Goal: Check status: Check status

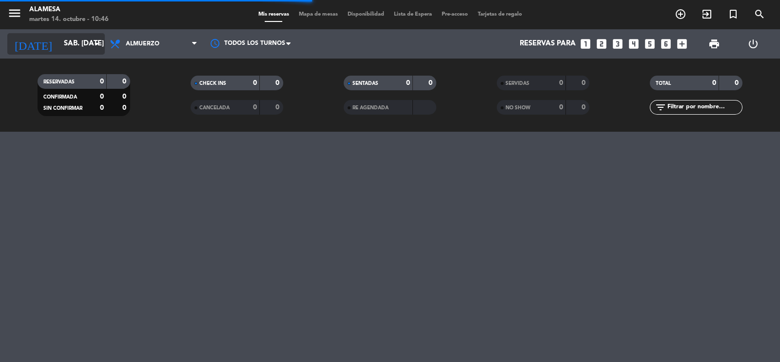
click at [71, 42] on input "sáb. [DATE]" at bounding box center [106, 44] width 94 height 19
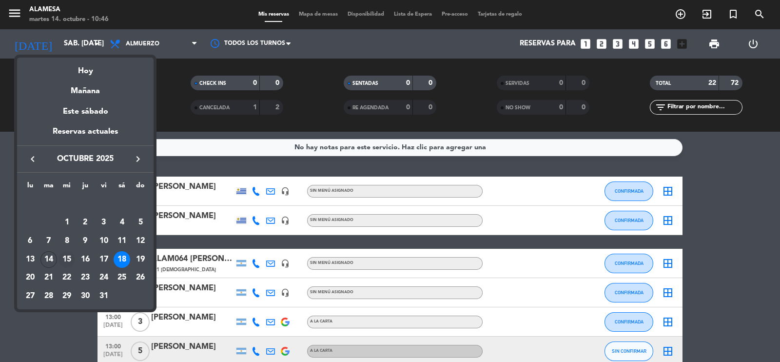
click at [69, 260] on div "15" at bounding box center [66, 259] width 17 height 17
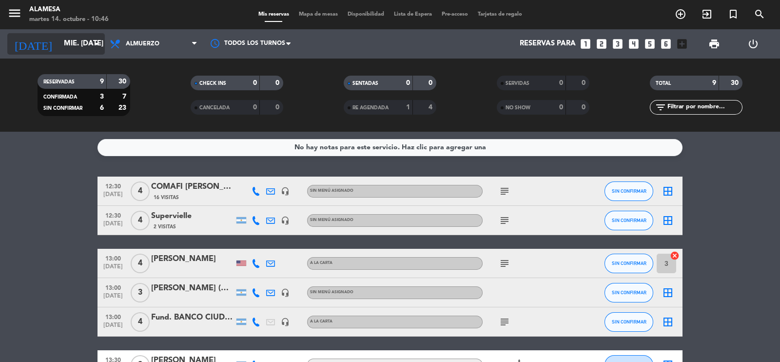
click at [61, 40] on input "mié. [DATE]" at bounding box center [106, 44] width 94 height 19
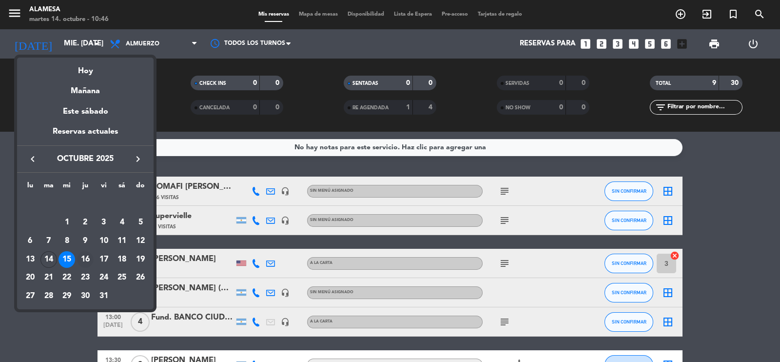
click at [91, 262] on div "16" at bounding box center [85, 259] width 17 height 17
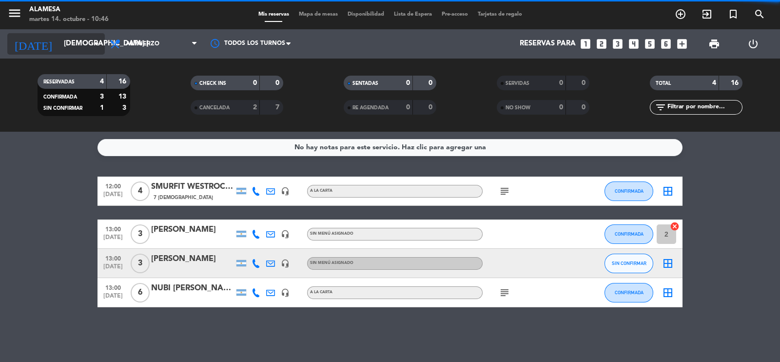
click at [61, 35] on input "[DEMOGRAPHIC_DATA] [DATE]" at bounding box center [106, 44] width 94 height 19
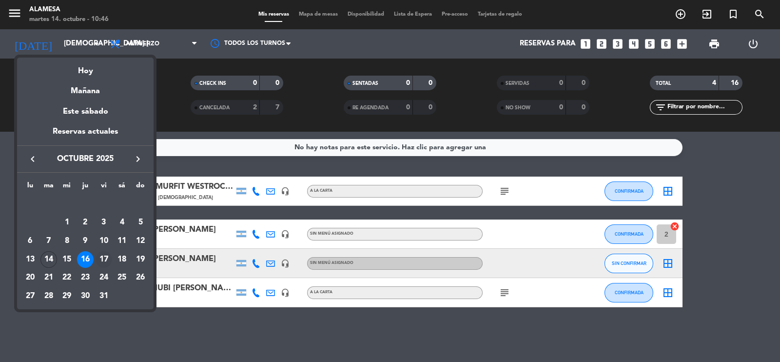
click at [104, 265] on div "17" at bounding box center [103, 259] width 17 height 17
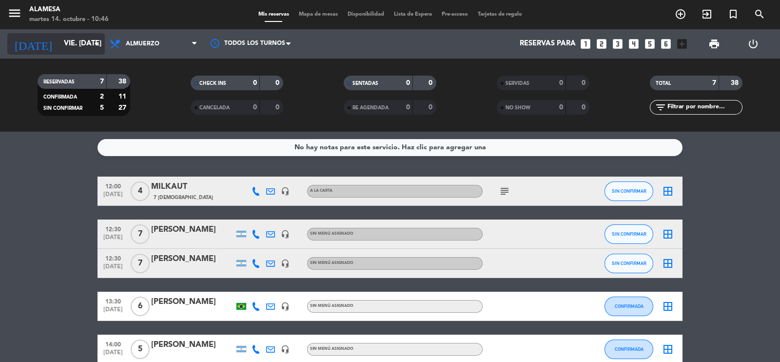
click at [59, 41] on input "vie. [DATE]" at bounding box center [106, 44] width 94 height 19
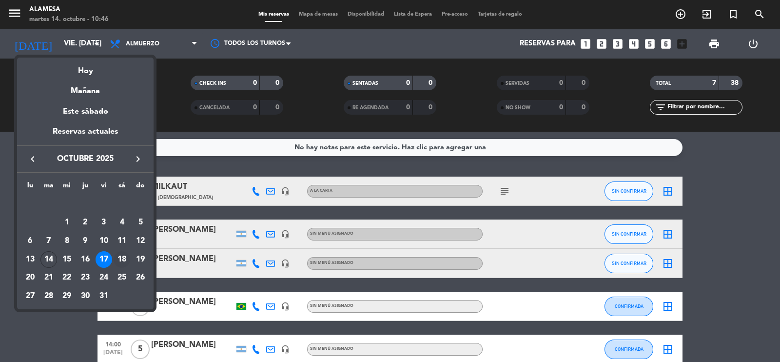
click at [122, 258] on div "18" at bounding box center [122, 259] width 17 height 17
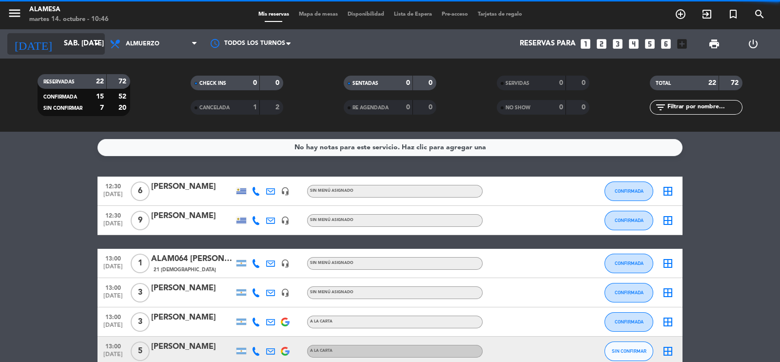
click at [66, 45] on input "sáb. [DATE]" at bounding box center [106, 44] width 94 height 19
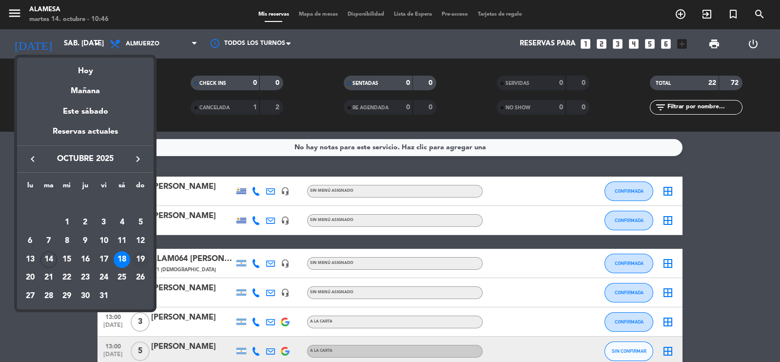
click at [142, 253] on div "19" at bounding box center [140, 259] width 17 height 17
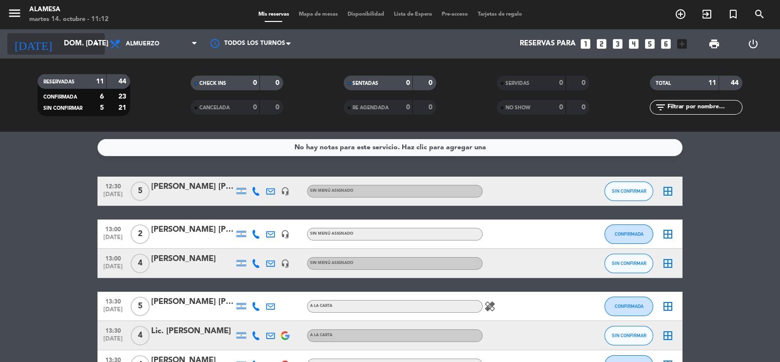
click at [59, 47] on input "dom. [DATE]" at bounding box center [106, 44] width 94 height 19
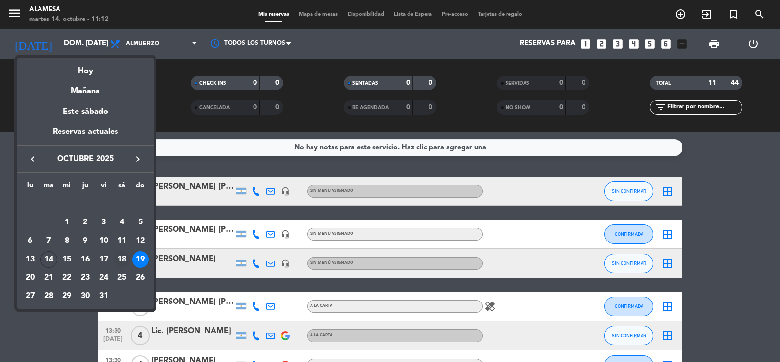
click at [120, 261] on div "18" at bounding box center [122, 259] width 17 height 17
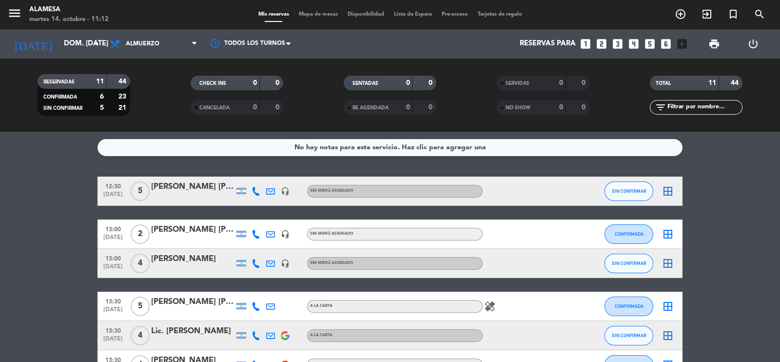
type input "sáb. [DATE]"
